Goal: Information Seeking & Learning: Learn about a topic

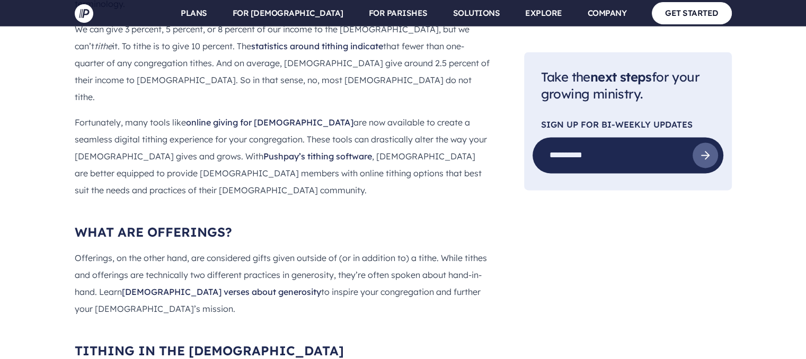
scroll to position [1500, 0]
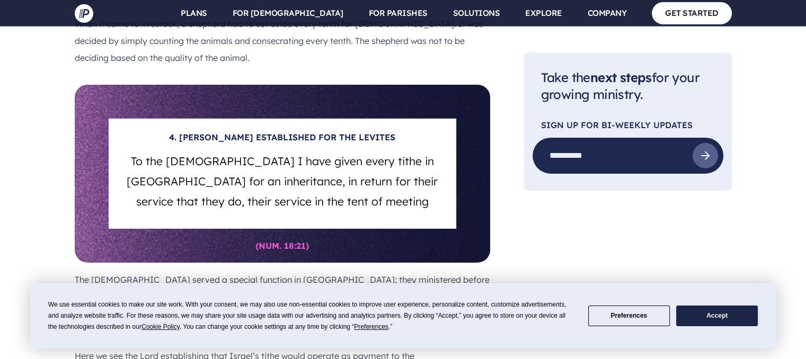
scroll to position [3460, 0]
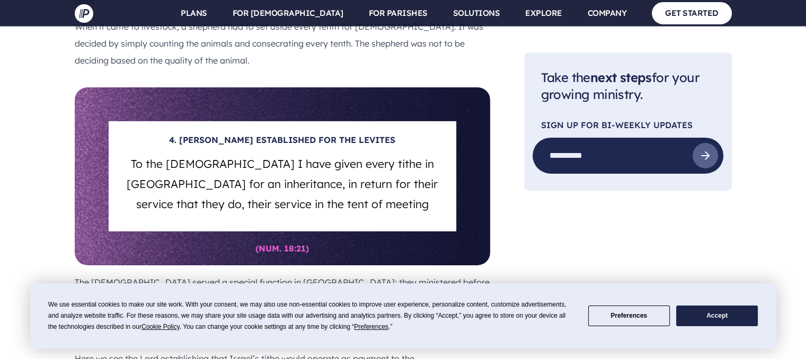
drag, startPoint x: 197, startPoint y: 238, endPoint x: 112, endPoint y: 113, distance: 150.6
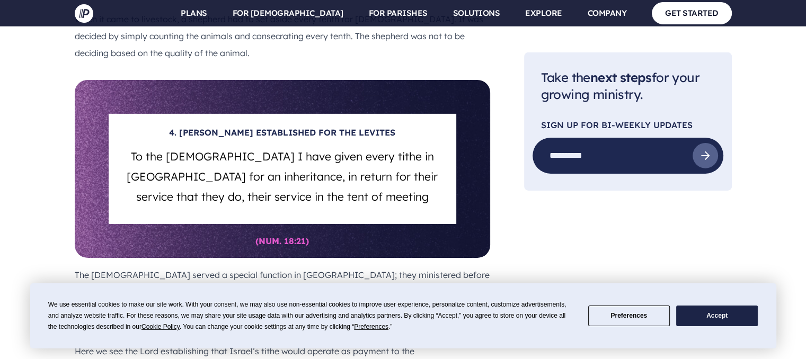
scroll to position [3513, 0]
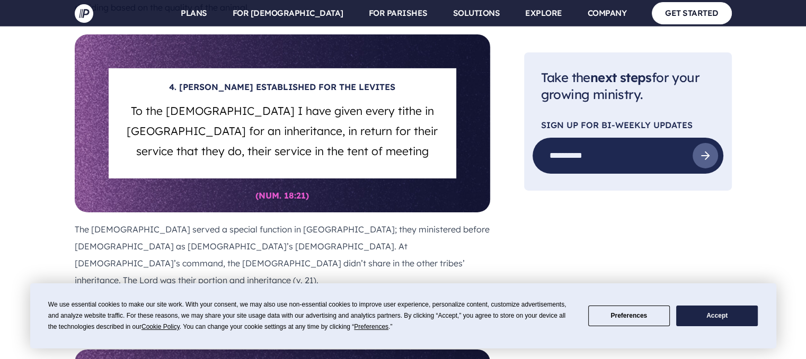
copy div "5. THE LEVITE’S TITHE Moreover, you shall speak and say to the [DEMOGRAPHIC_DAT…"
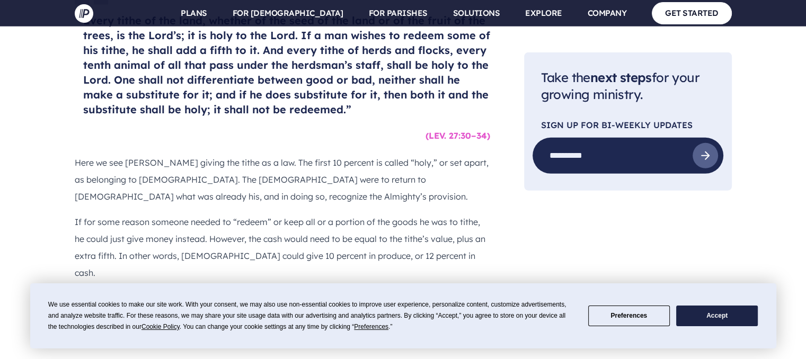
scroll to position [3195, 0]
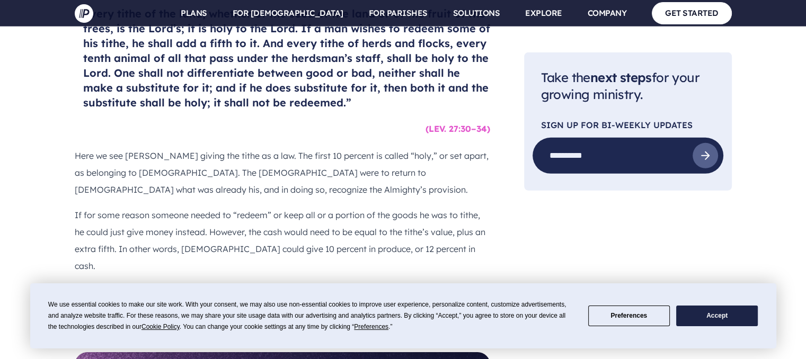
drag, startPoint x: 189, startPoint y: 79, endPoint x: 353, endPoint y: 144, distance: 176.7
copy div "4. [PERSON_NAME] ESTABLISHED FOR THE [DEMOGRAPHIC_DATA] To the [DEMOGRAPHIC_DAT…"
drag, startPoint x: 256, startPoint y: 190, endPoint x: 311, endPoint y: 190, distance: 55.1
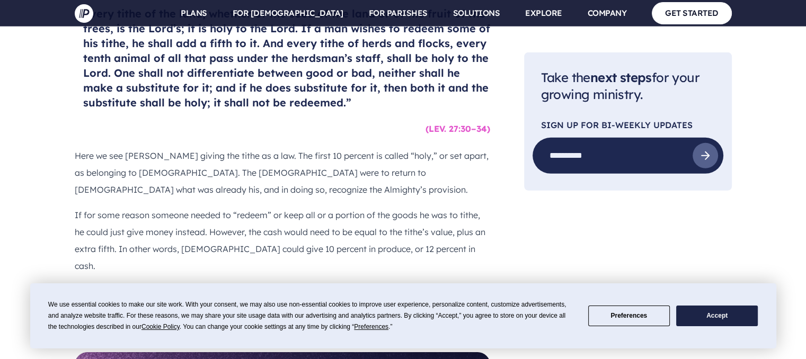
copy h6 "(NUM. 18:21)"
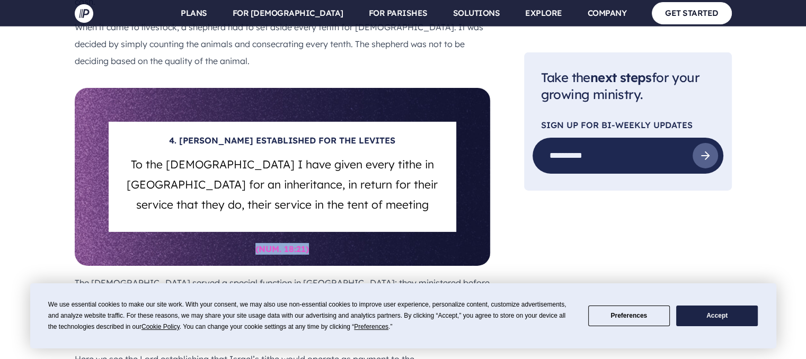
scroll to position [3460, 0]
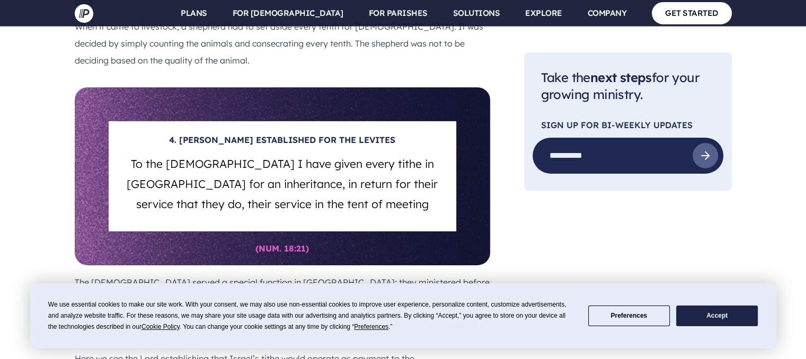
drag, startPoint x: 231, startPoint y: 112, endPoint x: 328, endPoint y: 235, distance: 156.9
copy section "5. THE LEVITE’S TITHE Moreover, you shall speak and say to the [DEMOGRAPHIC_DAT…"
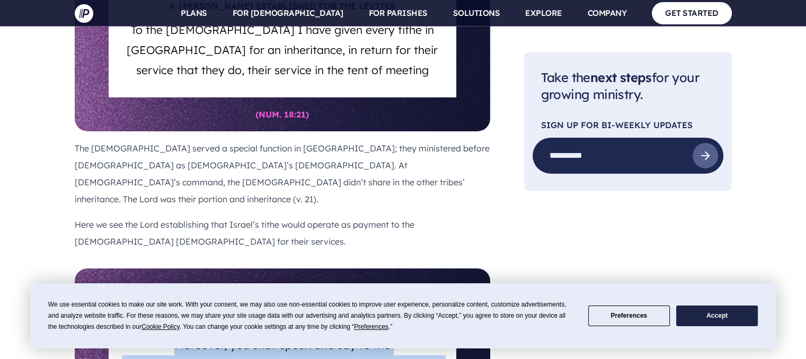
scroll to position [3619, 0]
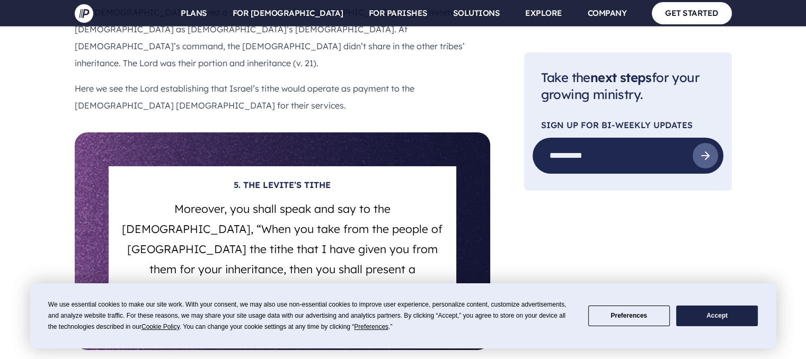
scroll to position [3725, 0]
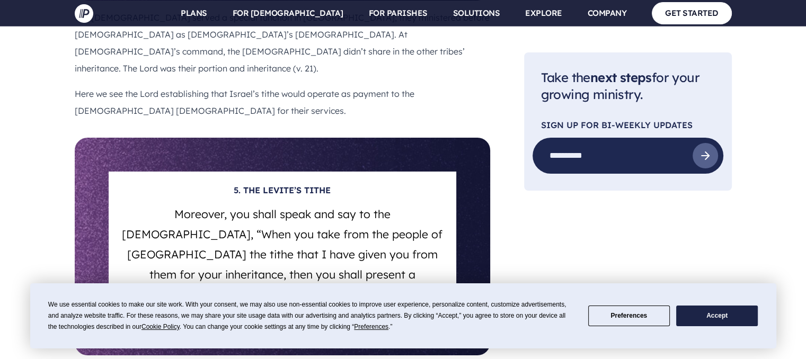
drag, startPoint x: 87, startPoint y: 137, endPoint x: 447, endPoint y: 194, distance: 364.1
drag, startPoint x: 83, startPoint y: 138, endPoint x: 444, endPoint y: 194, distance: 365.0
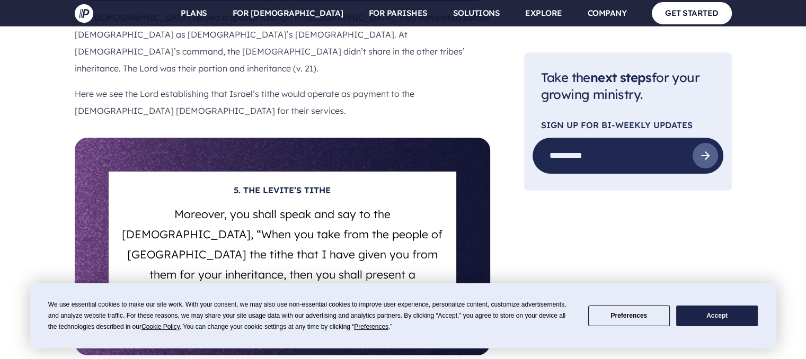
copy h4 "But you shall seek the place that the Lord your [DEMOGRAPHIC_DATA] will choose …"
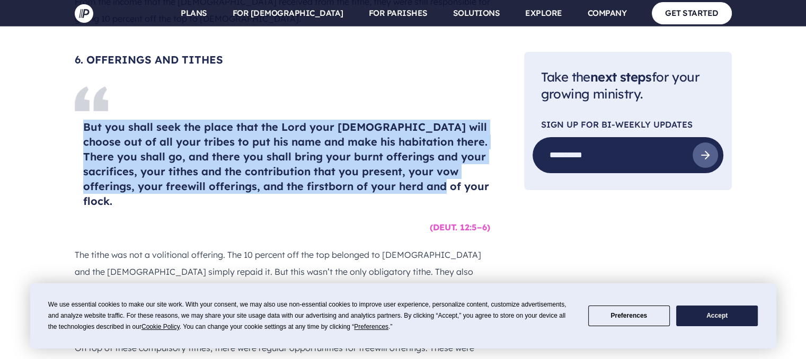
scroll to position [4148, 0]
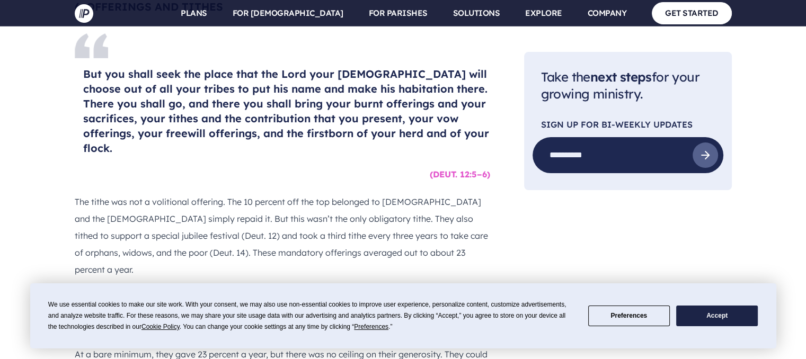
drag, startPoint x: 225, startPoint y: 92, endPoint x: 233, endPoint y: 102, distance: 13.2
copy div ". TITHING FOR FESTIVALS “You shall tithe all the yield of your seed that comes …"
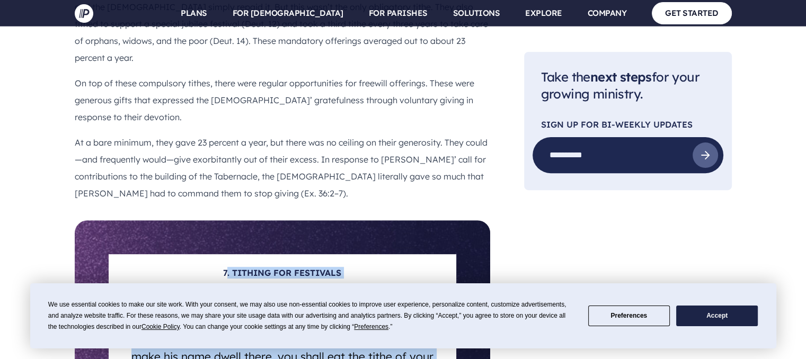
scroll to position [4413, 0]
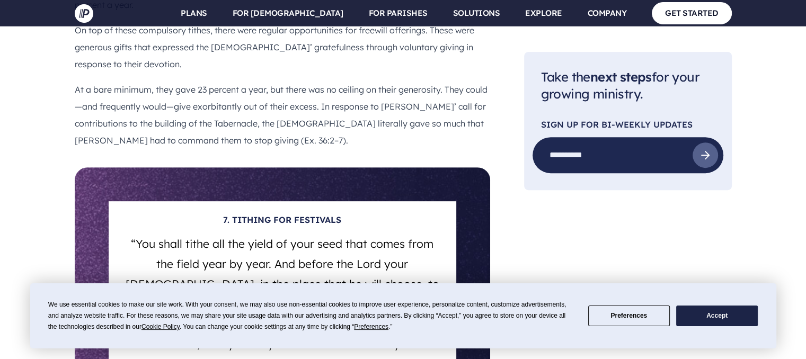
drag, startPoint x: 188, startPoint y: 227, endPoint x: 132, endPoint y: 174, distance: 77.6
copy h4 "At the end of every three years you shall bring out all the tithe of your produ…"
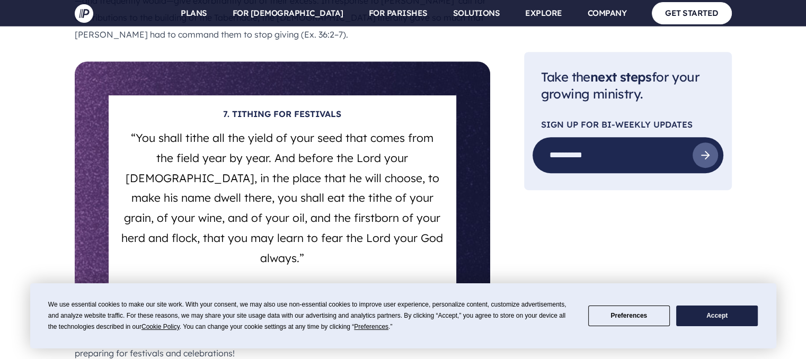
drag, startPoint x: 76, startPoint y: 174, endPoint x: 356, endPoint y: 192, distance: 280.3
copy p "The first tithe taken annually was used to support the Levites. Every third yea…"
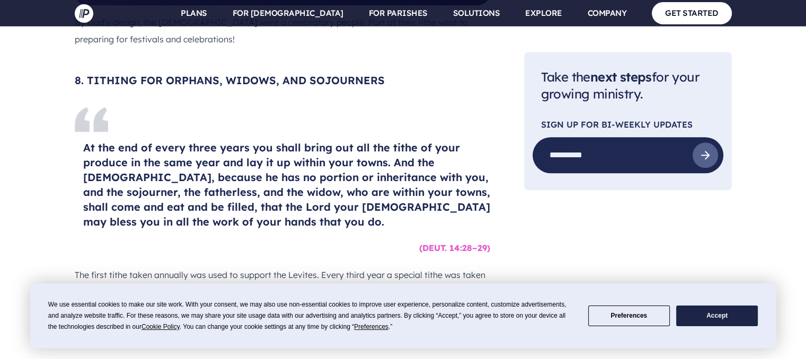
scroll to position [4812, 0]
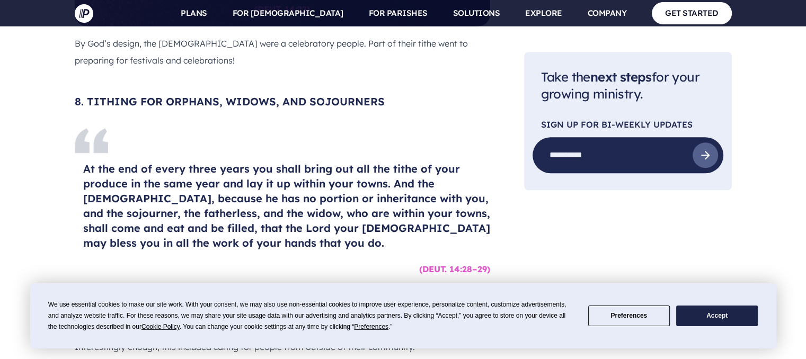
drag, startPoint x: 233, startPoint y: 45, endPoint x: 334, endPoint y: 96, distance: 113.2
drag, startPoint x: 220, startPoint y: 175, endPoint x: 225, endPoint y: 179, distance: 6.0
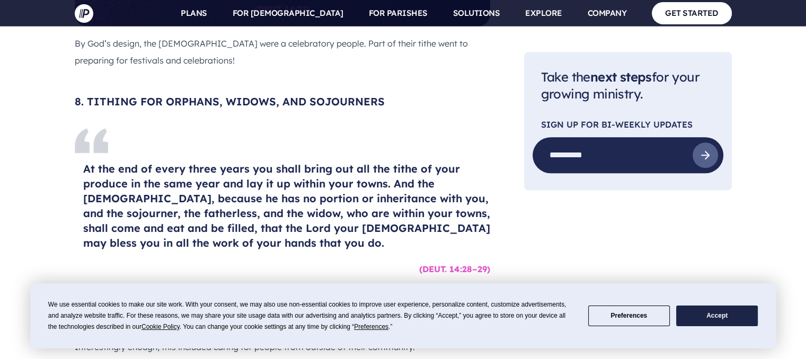
drag, startPoint x: 222, startPoint y: 174, endPoint x: 433, endPoint y: 265, distance: 229.7
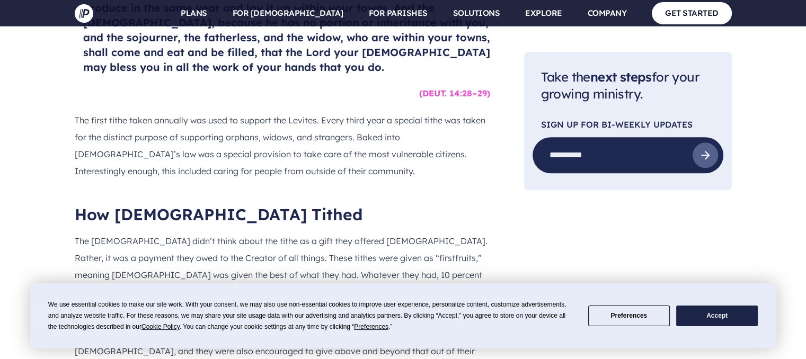
scroll to position [4918, 0]
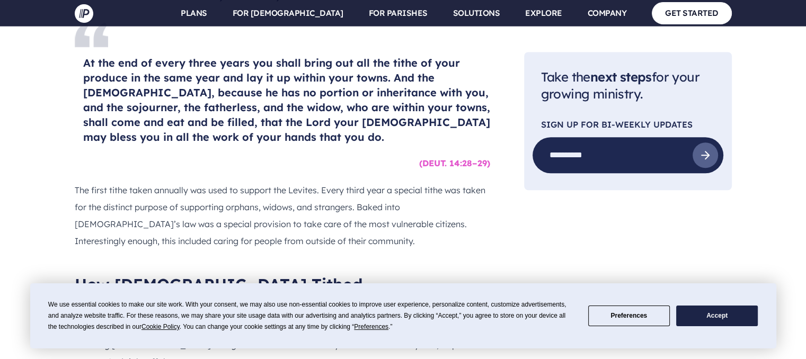
drag, startPoint x: 221, startPoint y: 70, endPoint x: 318, endPoint y: 259, distance: 211.8
copy section "9. BRINGING IN THE [GEOGRAPHIC_DATA] And he commanded the people who lived in […"
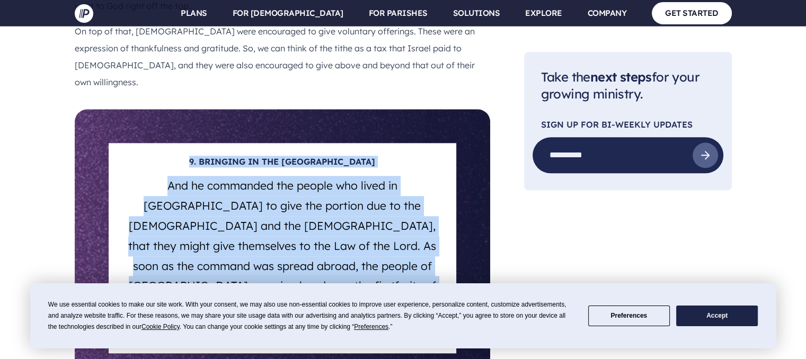
scroll to position [5289, 0]
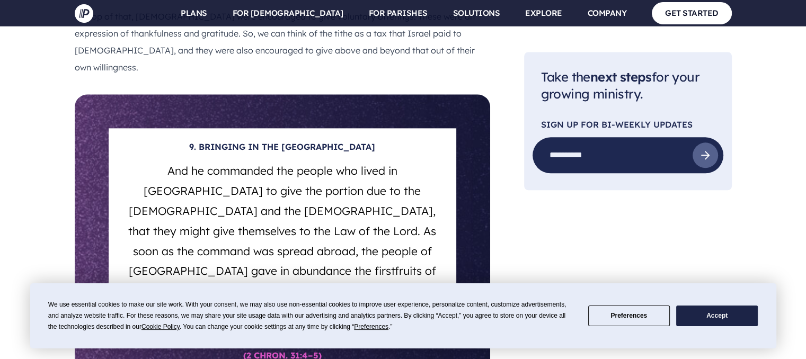
drag, startPoint x: 85, startPoint y: 106, endPoint x: 380, endPoint y: 229, distance: 319.6
copy h4 "We obligate ourselves to bring the firstfruits of our ground and the firstfruit…"
drag, startPoint x: 422, startPoint y: 252, endPoint x: 489, endPoint y: 252, distance: 67.8
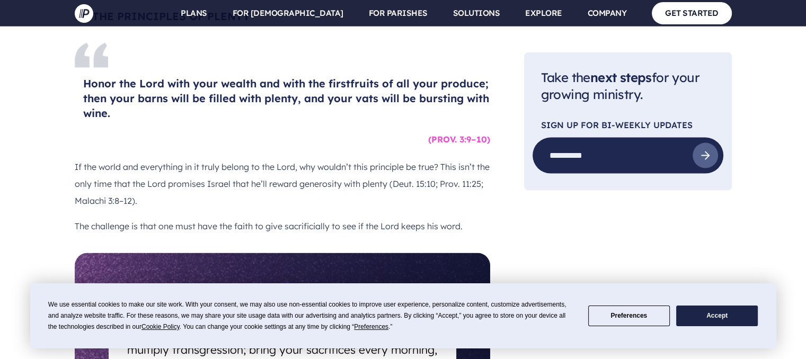
scroll to position [6242, 0]
drag, startPoint x: 123, startPoint y: 173, endPoint x: 237, endPoint y: 159, distance: 114.7
drag, startPoint x: 225, startPoint y: 151, endPoint x: 311, endPoint y: 272, distance: 148.9
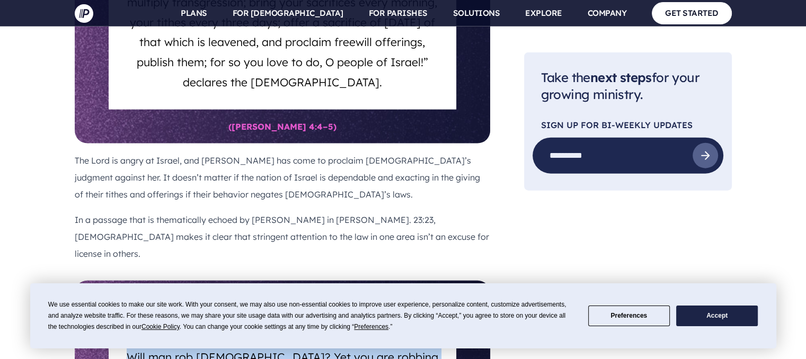
scroll to position [6613, 0]
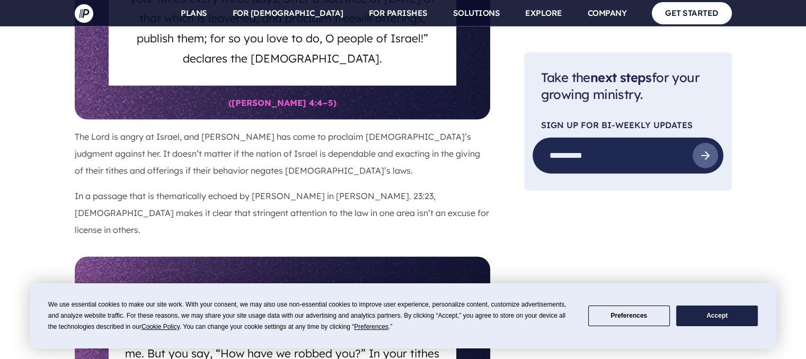
drag, startPoint x: 85, startPoint y: 142, endPoint x: 391, endPoint y: 234, distance: 319.6
drag, startPoint x: 429, startPoint y: 255, endPoint x: 470, endPoint y: 260, distance: 42.1
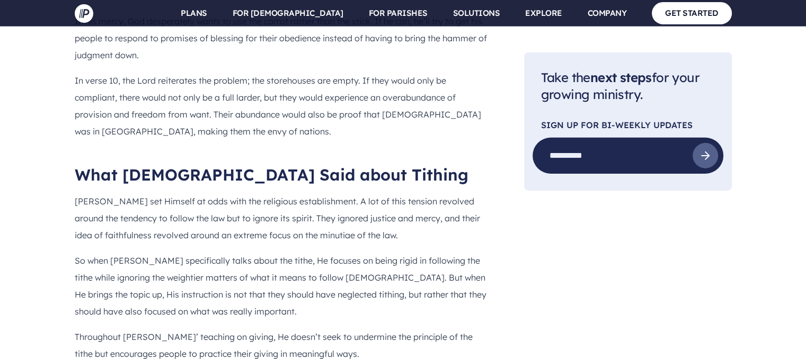
scroll to position [7461, 0]
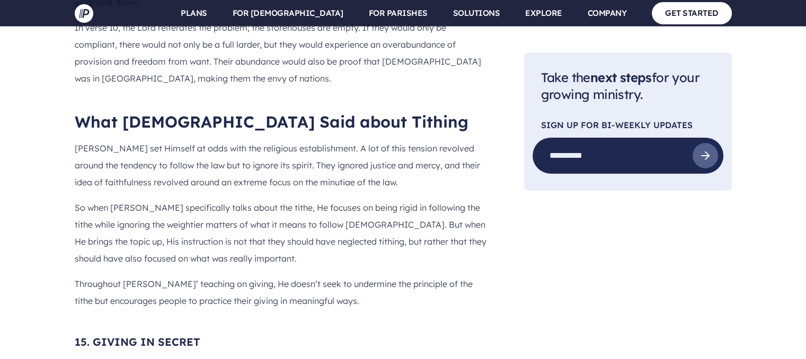
drag, startPoint x: 87, startPoint y: 254, endPoint x: 491, endPoint y: 322, distance: 409.8
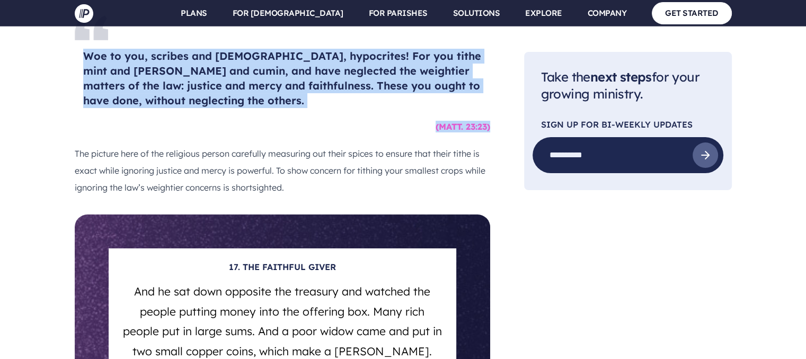
scroll to position [8203, 0]
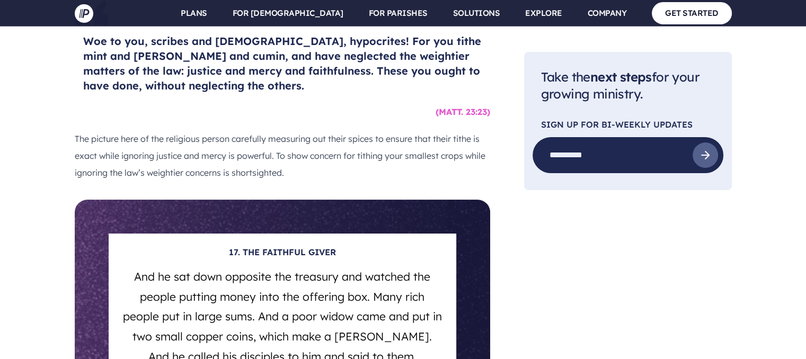
drag, startPoint x: 225, startPoint y: 157, endPoint x: 320, endPoint y: 268, distance: 146.5
drag, startPoint x: 255, startPoint y: 266, endPoint x: 311, endPoint y: 261, distance: 56.9
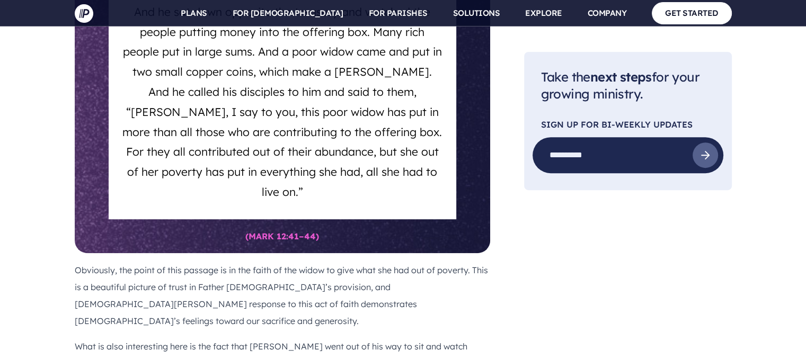
scroll to position [8414, 0]
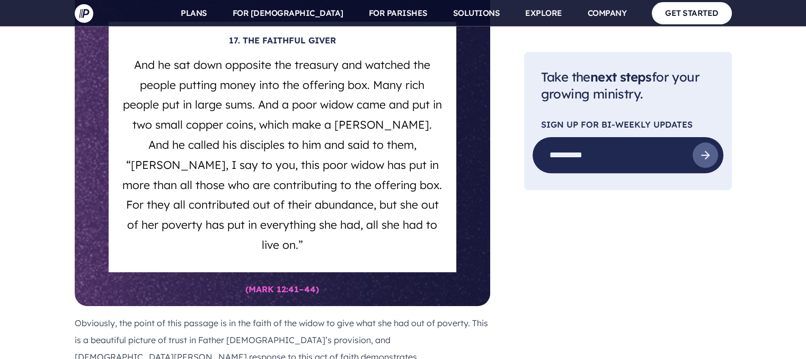
drag, startPoint x: 84, startPoint y: 230, endPoint x: 478, endPoint y: 318, distance: 403.8
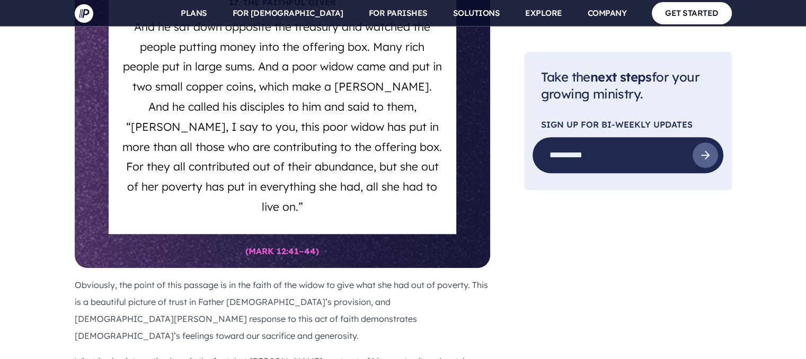
scroll to position [8520, 0]
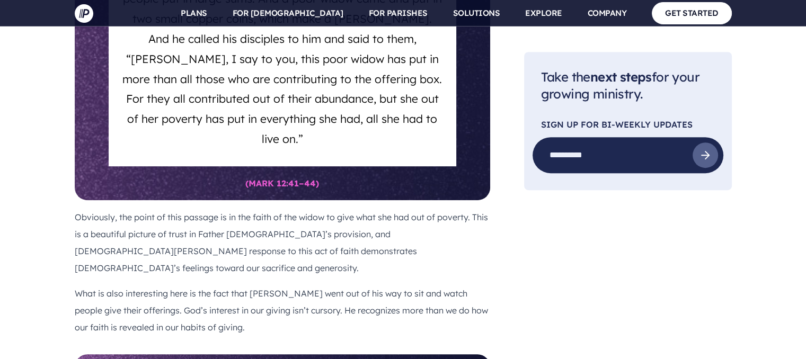
drag, startPoint x: 266, startPoint y: 166, endPoint x: 283, endPoint y: 169, distance: 17.2
drag, startPoint x: 440, startPoint y: 255, endPoint x: 264, endPoint y: 171, distance: 195.3
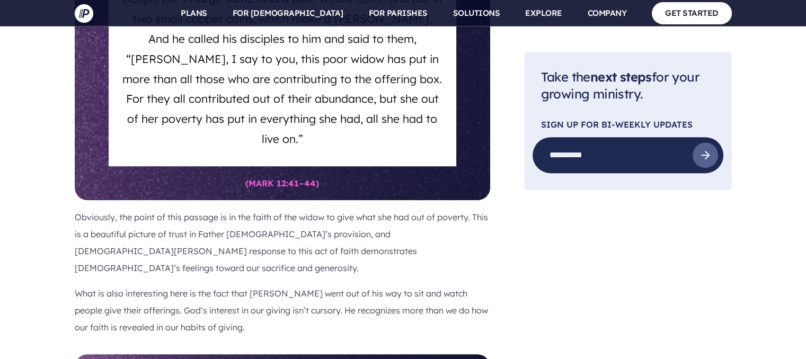
drag, startPoint x: 451, startPoint y: 261, endPoint x: 81, endPoint y: 121, distance: 395.6
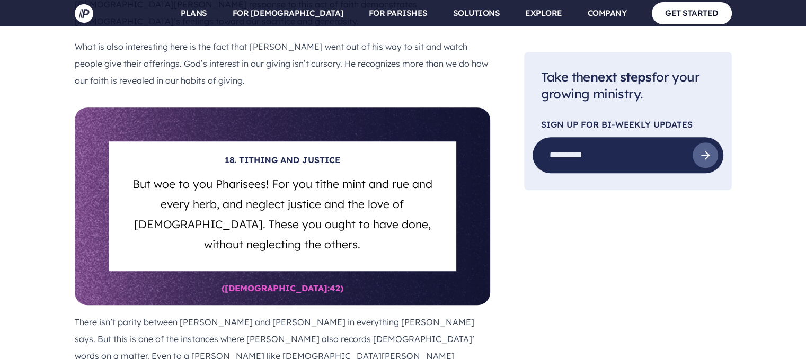
scroll to position [8785, 0]
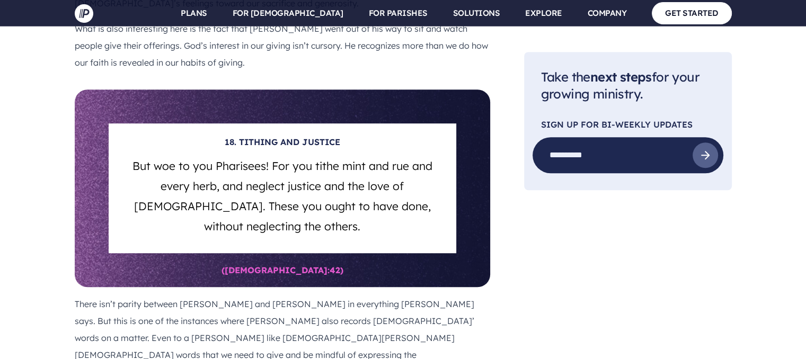
drag, startPoint x: 219, startPoint y: 191, endPoint x: 247, endPoint y: 206, distance: 31.5
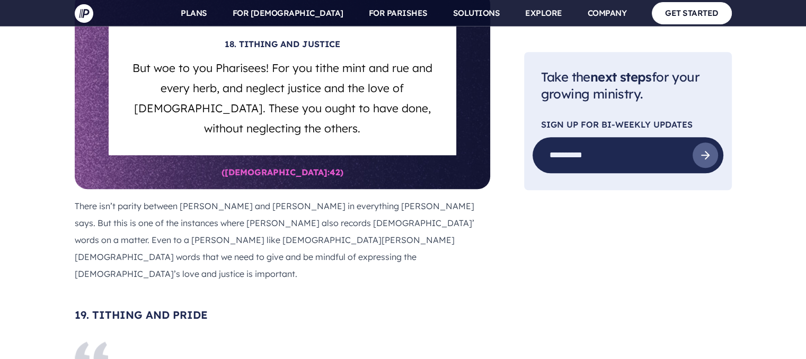
scroll to position [8906, 0]
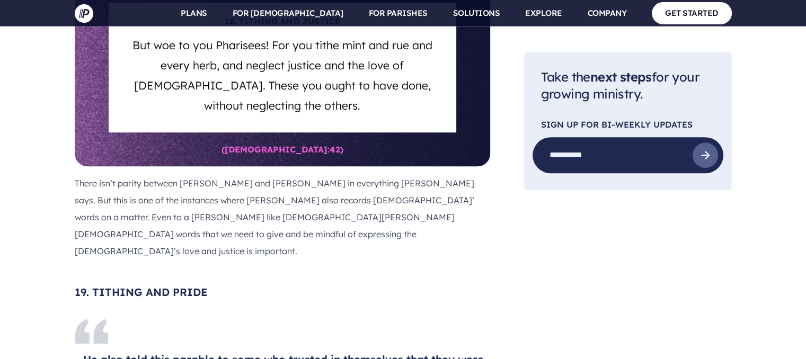
drag, startPoint x: 213, startPoint y: 194, endPoint x: 308, endPoint y: 234, distance: 102.3
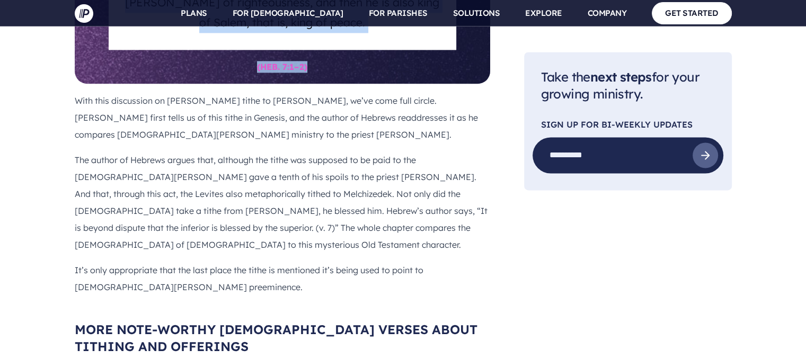
scroll to position [9754, 0]
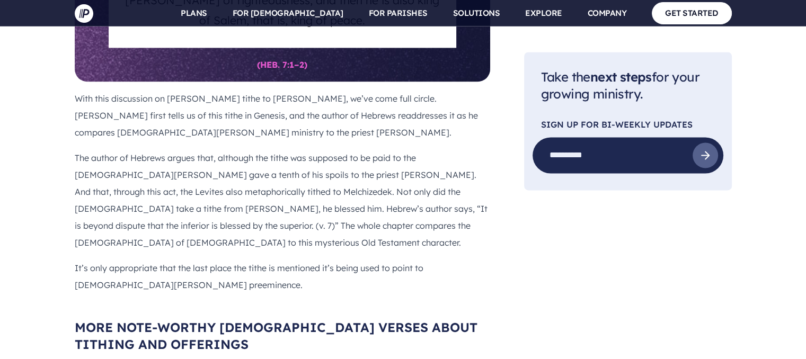
drag, startPoint x: 92, startPoint y: 294, endPoint x: 485, endPoint y: 292, distance: 393.6
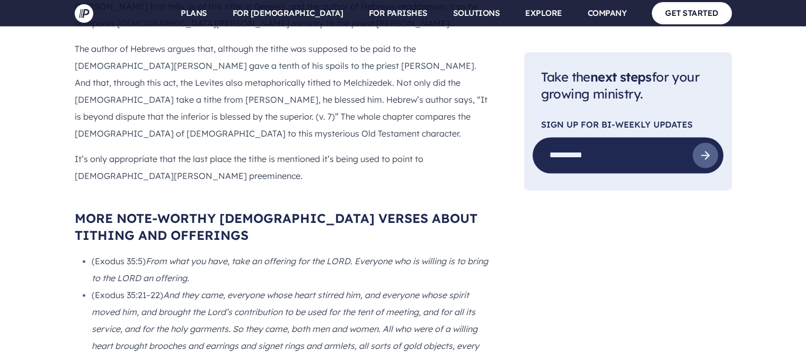
scroll to position [9925, 0]
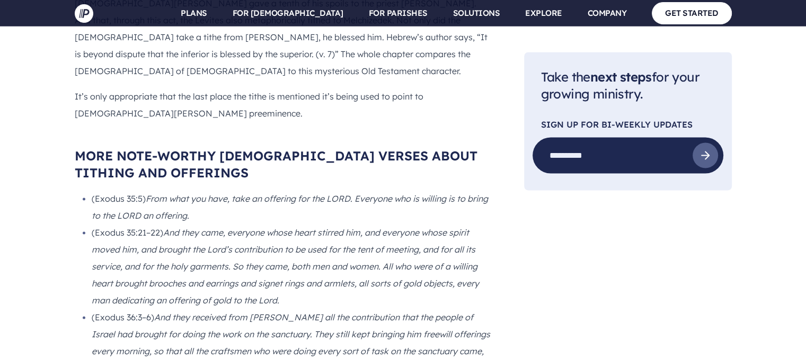
drag, startPoint x: 92, startPoint y: 257, endPoint x: 404, endPoint y: 243, distance: 312.9
drag, startPoint x: 92, startPoint y: 165, endPoint x: 96, endPoint y: 152, distance: 13.8
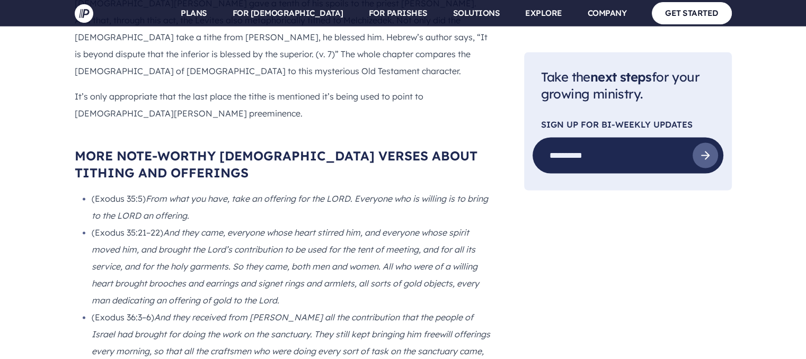
drag, startPoint x: 91, startPoint y: 139, endPoint x: 170, endPoint y: 309, distance: 187.3
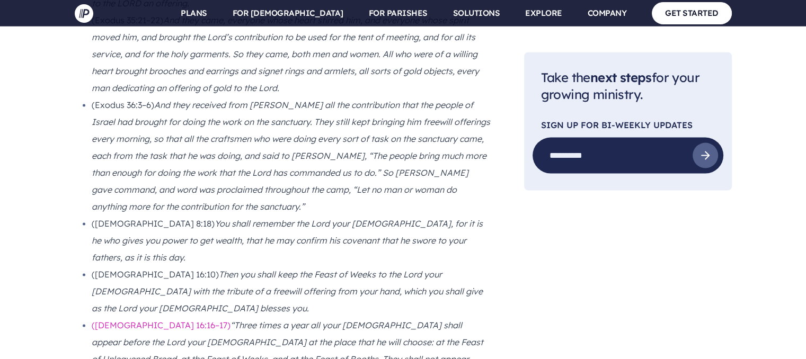
scroll to position [10137, 0]
drag, startPoint x: 92, startPoint y: 113, endPoint x: 263, endPoint y: 145, distance: 174.0
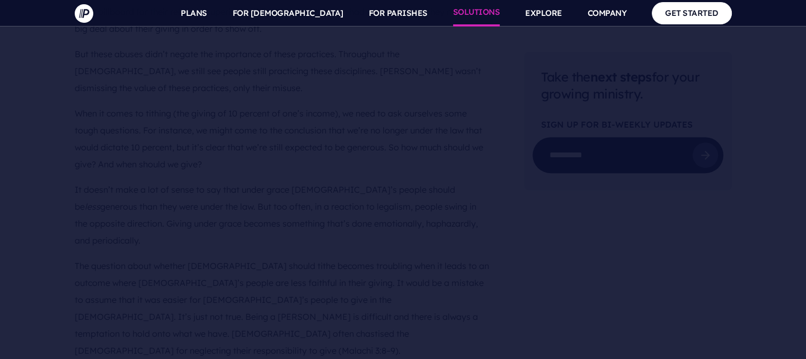
scroll to position [12680, 0]
